Goal: Information Seeking & Learning: Learn about a topic

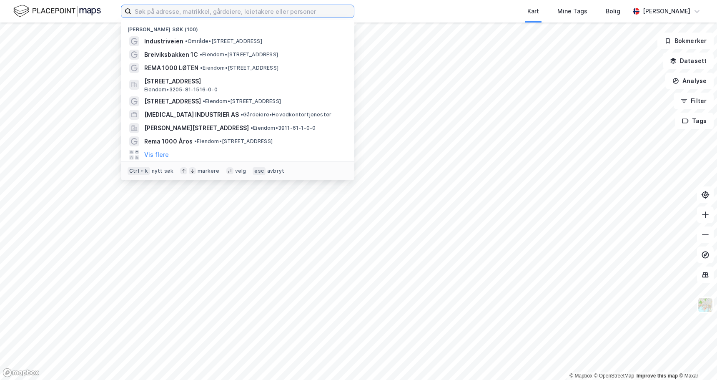
click at [143, 10] on input at bounding box center [242, 11] width 223 height 13
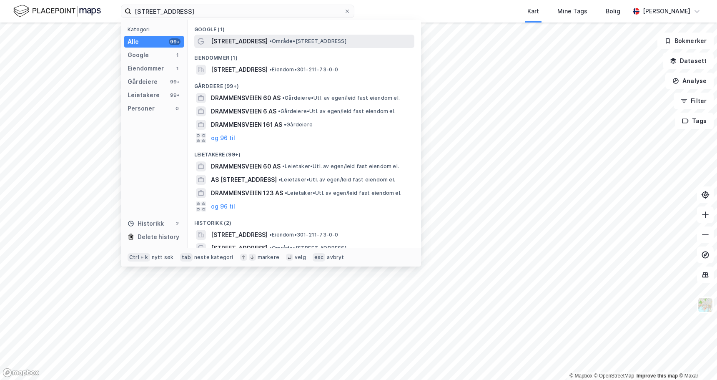
click at [225, 39] on span "[STREET_ADDRESS]" at bounding box center [239, 41] width 57 height 10
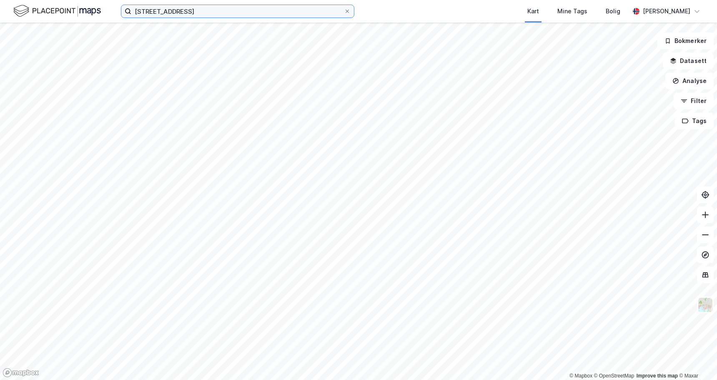
click at [230, 14] on input "[STREET_ADDRESS]" at bounding box center [237, 11] width 213 height 13
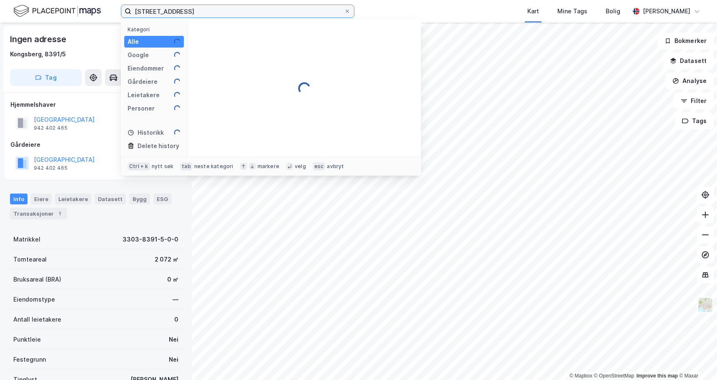
type input "[STREET_ADDRESS]"
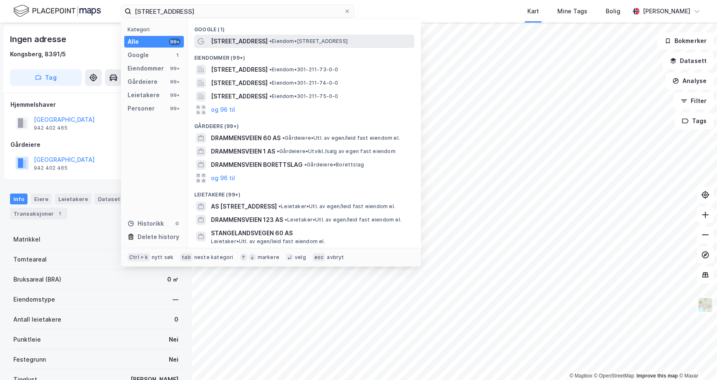
click at [240, 47] on div "[STREET_ADDRESS] • Eiendom • [STREET_ADDRESS]" at bounding box center [304, 41] width 220 height 13
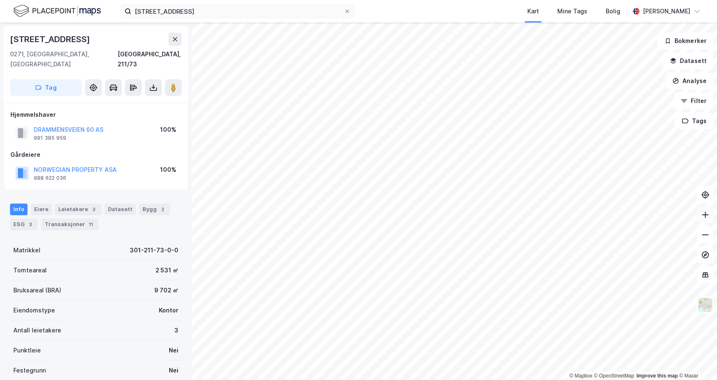
click at [704, 214] on icon at bounding box center [706, 215] width 8 height 8
click at [137, 340] on div "Punktleie Nei" at bounding box center [96, 350] width 172 height 20
click at [709, 236] on icon at bounding box center [706, 235] width 8 height 8
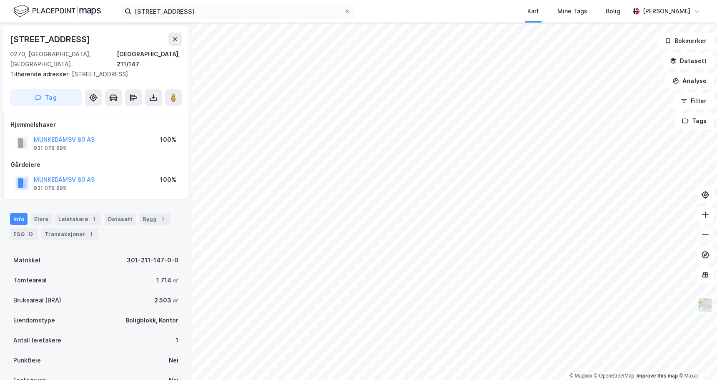
click at [705, 233] on icon at bounding box center [706, 235] width 8 height 8
click at [707, 215] on icon at bounding box center [706, 215] width 8 height 8
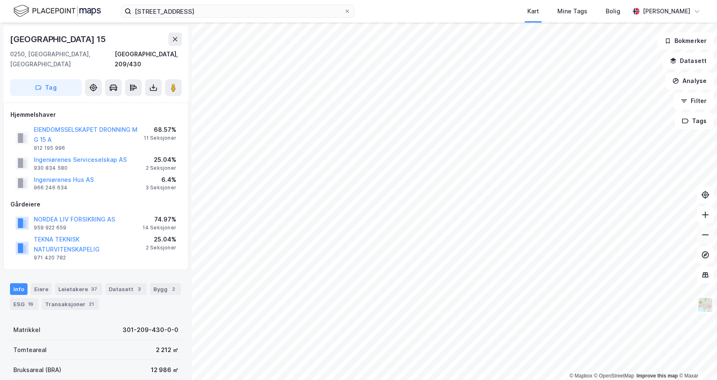
click at [704, 237] on icon at bounding box center [706, 235] width 8 height 8
